Goal: Transaction & Acquisition: Subscribe to service/newsletter

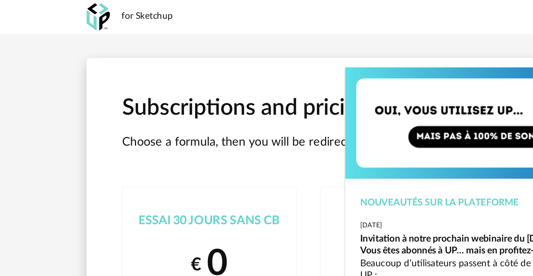
scroll to position [4, 0]
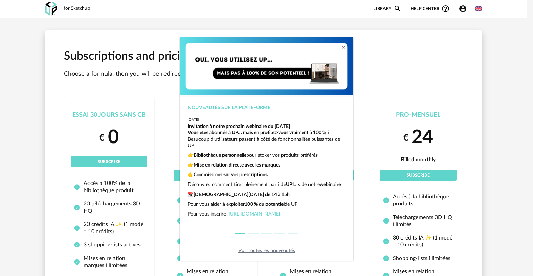
click at [277, 74] on div "Nouveautés sur la plateforme [DATE] Invitation à notre prochain webinaire du [D…" at bounding box center [266, 138] width 533 height 276
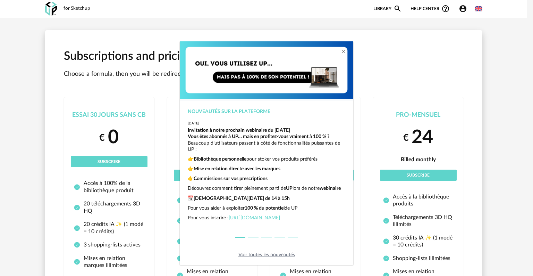
scroll to position [17, 0]
click at [272, 198] on link "Voir toutes les nouveautés" at bounding box center [266, 254] width 57 height 5
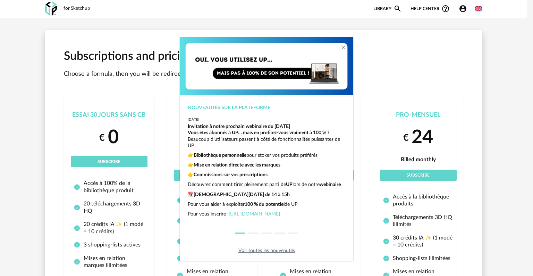
click at [115, 162] on div "Nouveautés sur la plateforme [DATE] Invitation à notre prochain webinaire du [D…" at bounding box center [266, 138] width 533 height 276
click at [249, 198] on li "dialog" at bounding box center [253, 232] width 13 height 9
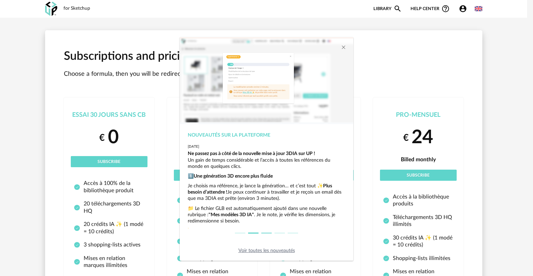
click at [261, 198] on button "dialog" at bounding box center [266, 232] width 10 height 1
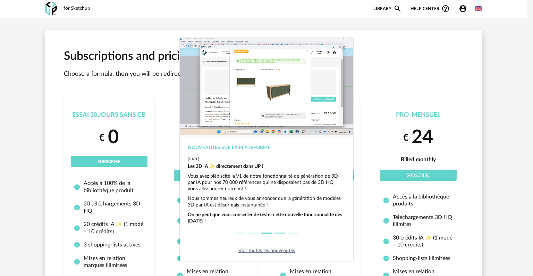
click at [275, 198] on button "dialog" at bounding box center [280, 232] width 10 height 1
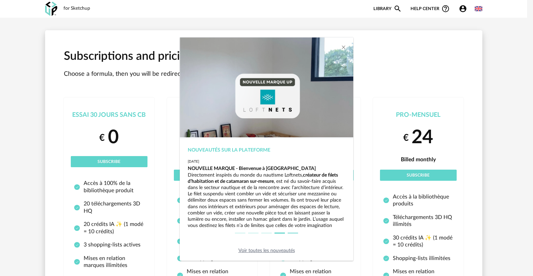
click at [277, 198] on li "dialog" at bounding box center [292, 232] width 13 height 9
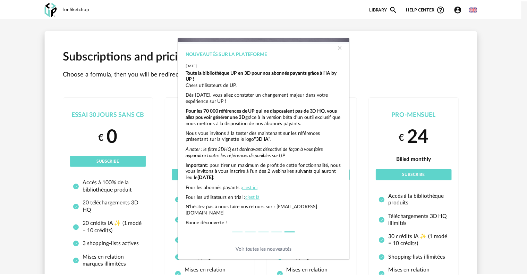
scroll to position [94, 0]
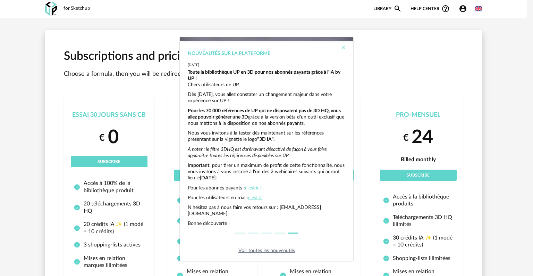
click at [277, 45] on icon "Close" at bounding box center [344, 47] width 6 height 6
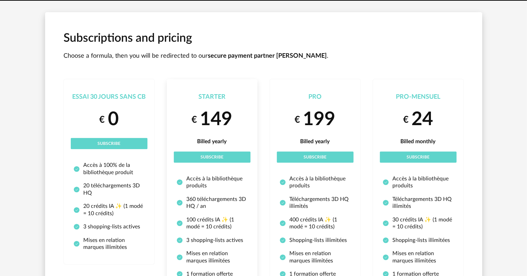
scroll to position [104, 0]
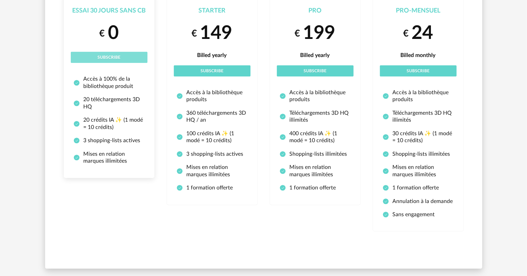
click at [119, 62] on button "Subscribe" at bounding box center [109, 57] width 77 height 11
